Goal: Task Accomplishment & Management: Manage account settings

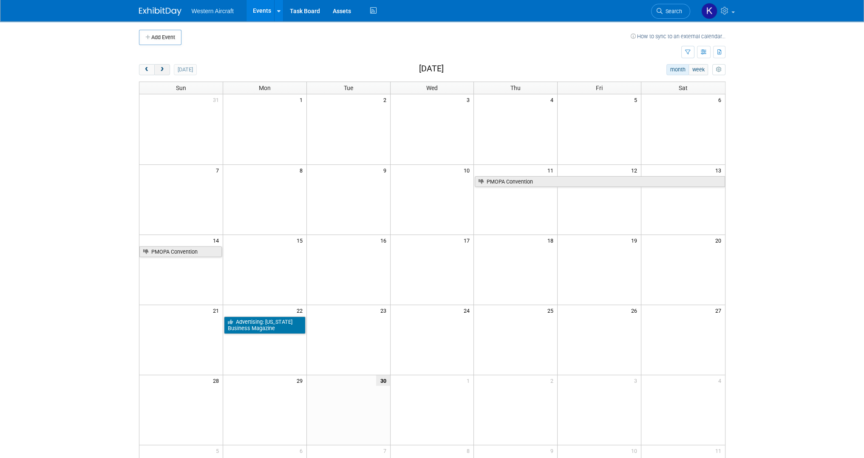
click at [162, 69] on span "next" at bounding box center [162, 70] width 6 height 6
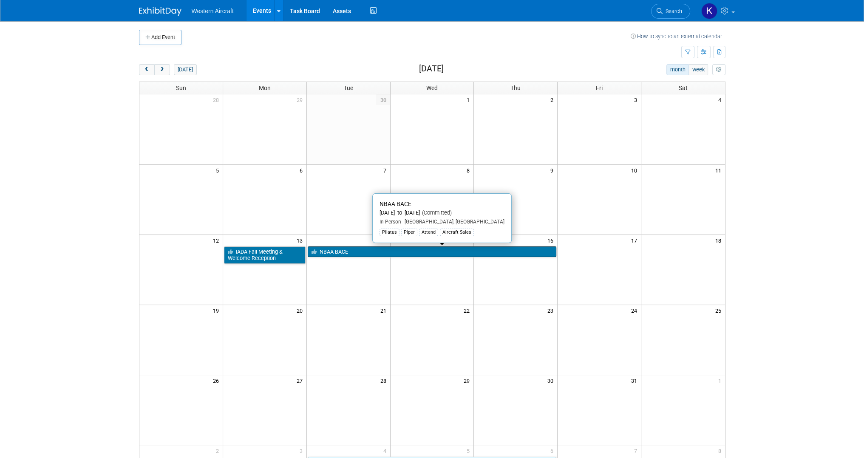
click at [335, 249] on link "NBAA BACE" at bounding box center [432, 251] width 249 height 11
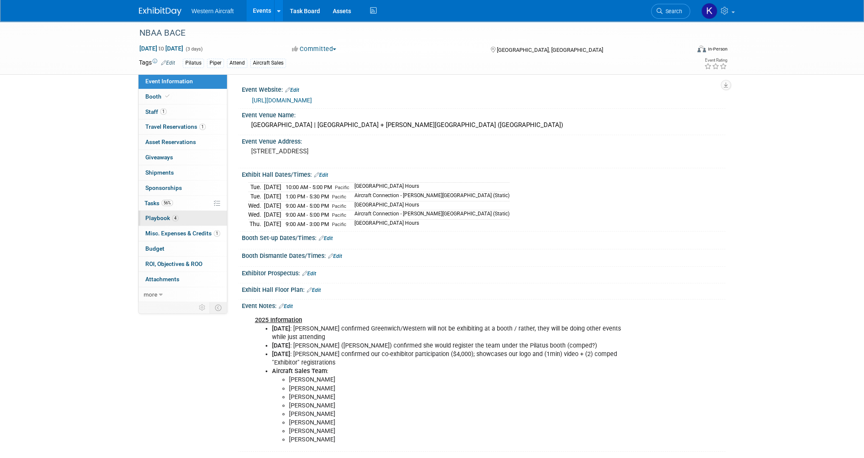
click at [185, 215] on link "4 Playbook 4" at bounding box center [182, 218] width 88 height 15
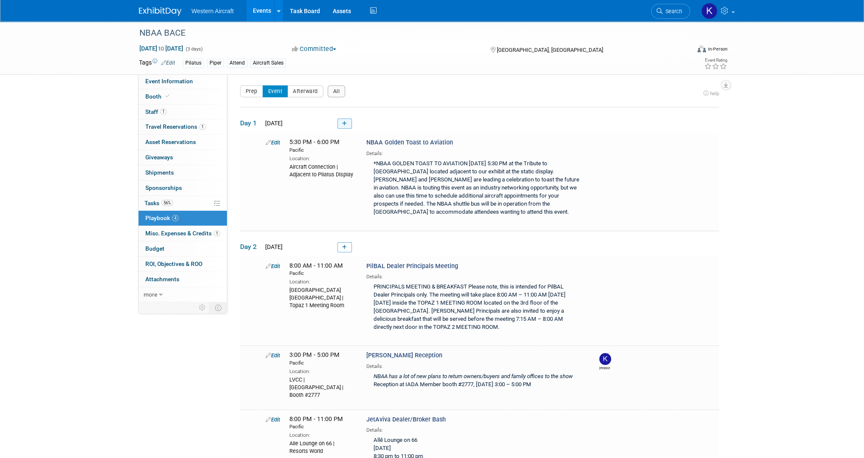
click at [347, 123] on link at bounding box center [344, 124] width 14 height 10
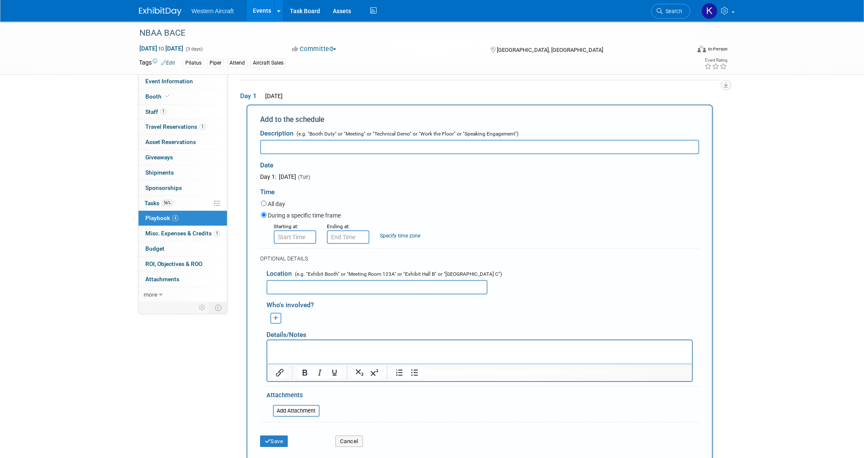
click at [299, 284] on input "text" at bounding box center [376, 287] width 221 height 14
click at [294, 149] on input "text" at bounding box center [479, 147] width 439 height 14
type input "Avfuel Strolling Dinner"
click at [299, 236] on input "8:00 AM" at bounding box center [295, 237] width 42 height 14
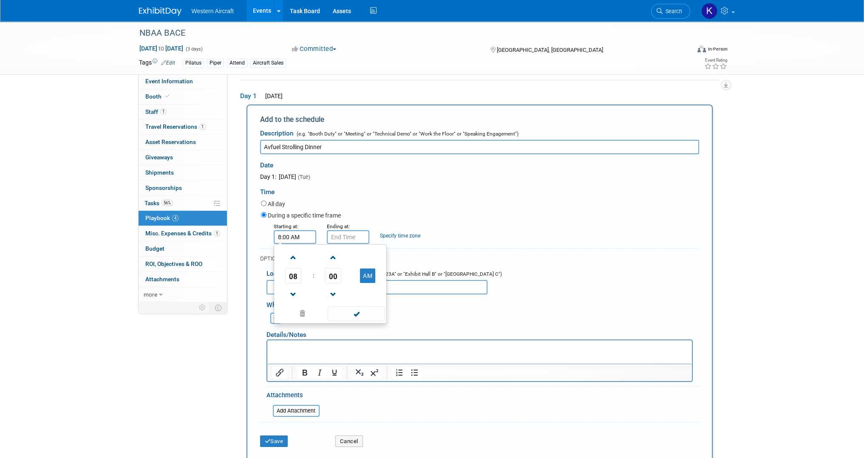
click at [299, 236] on input "8:00 AM" at bounding box center [295, 237] width 42 height 14
type input "7:00 PM"
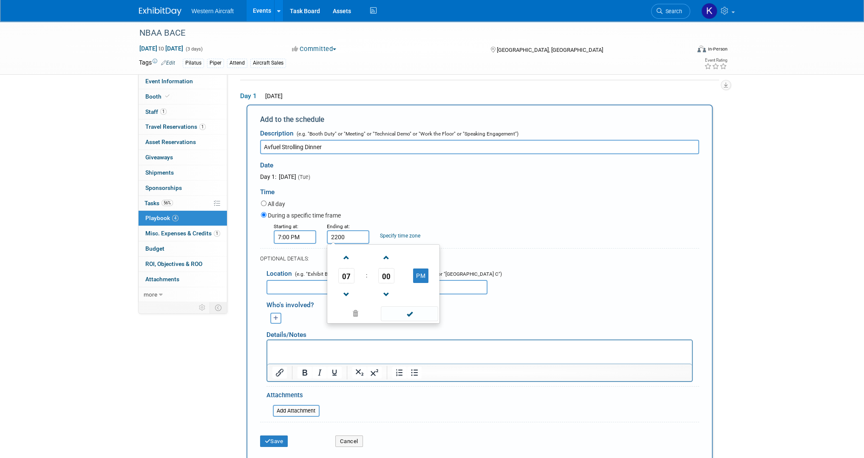
type input "10:00 PM"
click at [418, 236] on link "Specify time zone" at bounding box center [400, 236] width 40 height 6
type input "Pacific"
click at [367, 280] on input "text" at bounding box center [376, 287] width 221 height 14
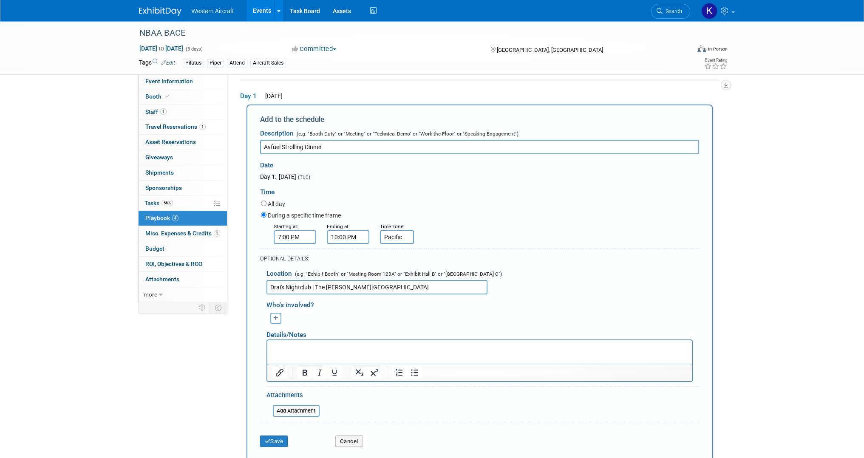
type input "Drai's Nightclub | The Cromwell Hotel"
click at [268, 319] on div "Select user to tag: Kindra Mahler (me) Whoops! there is no one else left to tag…" at bounding box center [276, 318] width 32 height 11
click at [273, 319] on icon "button" at bounding box center [275, 319] width 5 height 6
click at [299, 344] on link "Kindra Mahler (me)" at bounding box center [342, 348] width 135 height 16
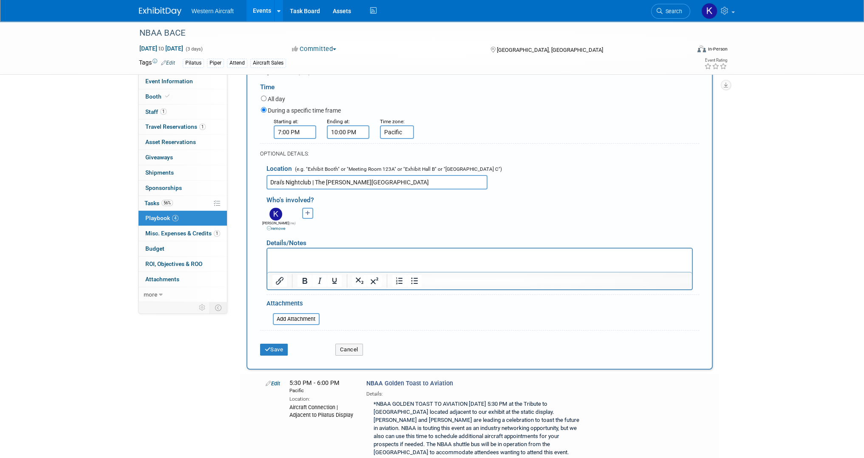
scroll to position [155, 0]
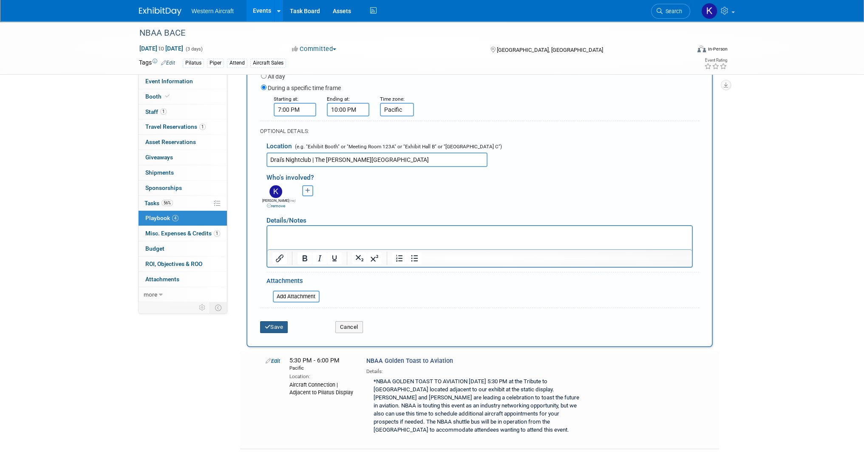
click at [283, 324] on button "Save" at bounding box center [274, 327] width 28 height 12
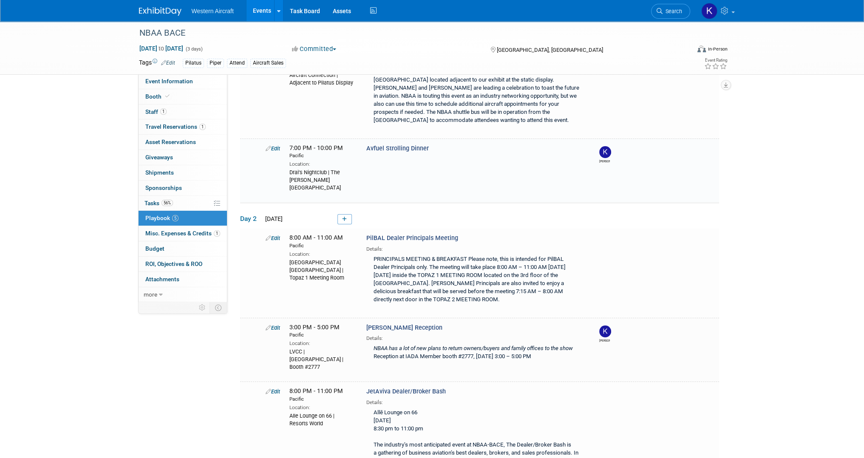
scroll to position [123, 0]
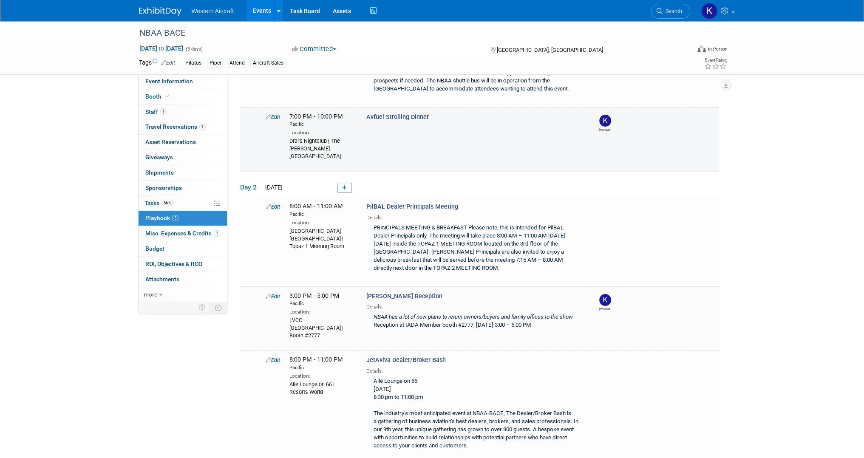
click at [276, 116] on link "Edit" at bounding box center [272, 117] width 14 height 6
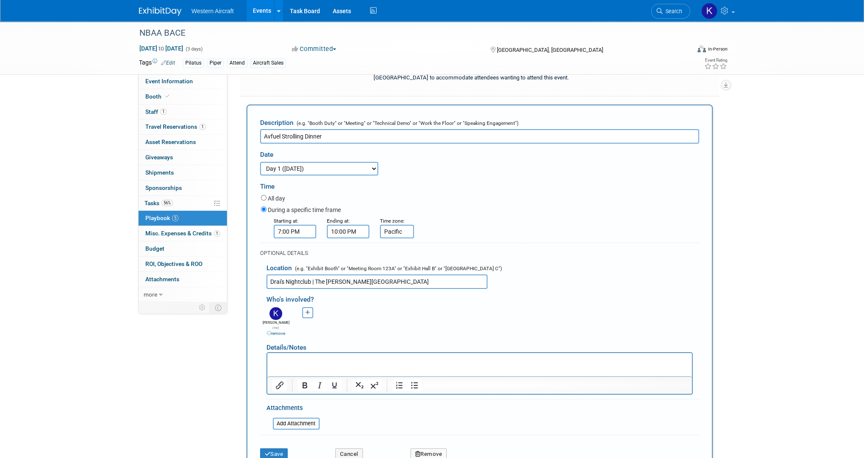
scroll to position [0, 0]
click at [291, 365] on html at bounding box center [479, 359] width 424 height 12
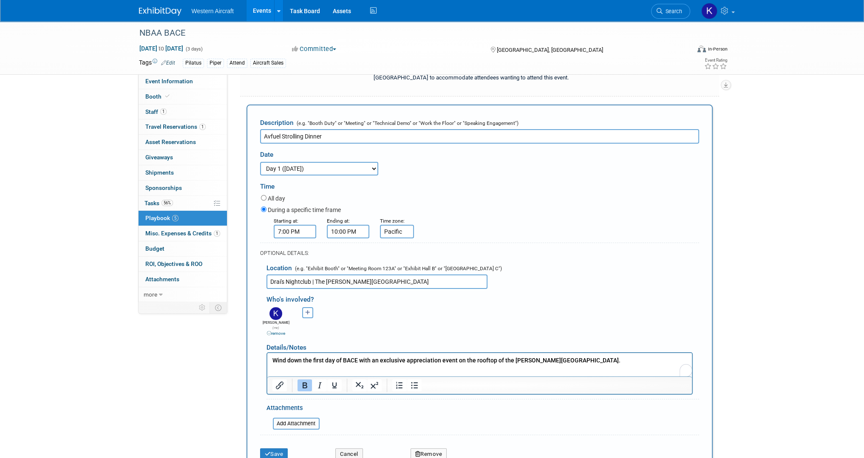
click at [507, 359] on b "Wind down the first day of BACE with an exclusive appreciation event on the roo…" at bounding box center [446, 360] width 348 height 7
click at [601, 358] on p "Wind down the first day of BACE with an exclusive appreciation event on the roo…" at bounding box center [479, 360] width 415 height 8
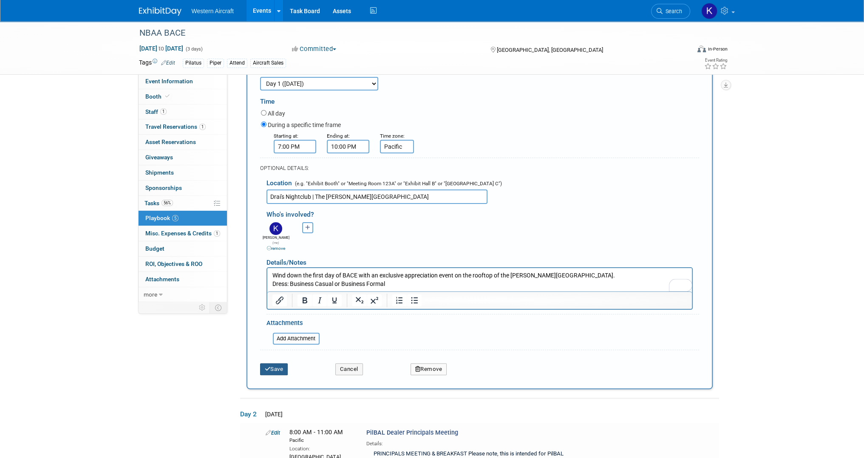
click at [275, 364] on button "Save" at bounding box center [274, 369] width 28 height 12
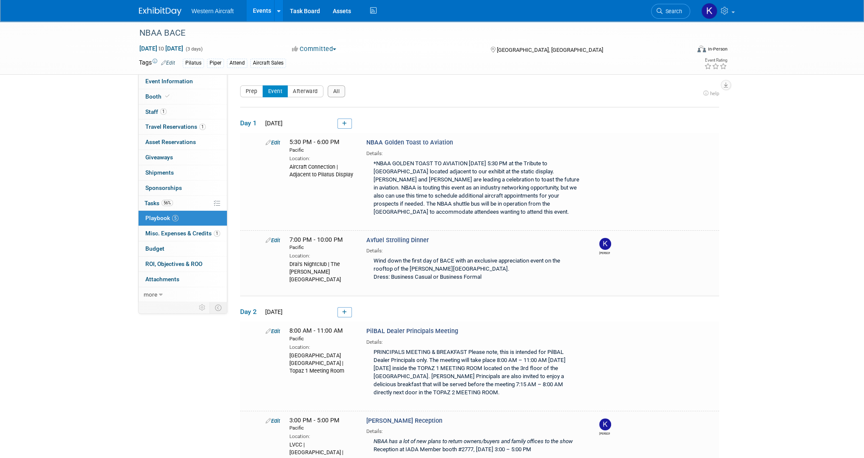
click at [262, 11] on link "Events" at bounding box center [261, 10] width 31 height 21
